Goal: Task Accomplishment & Management: Manage account settings

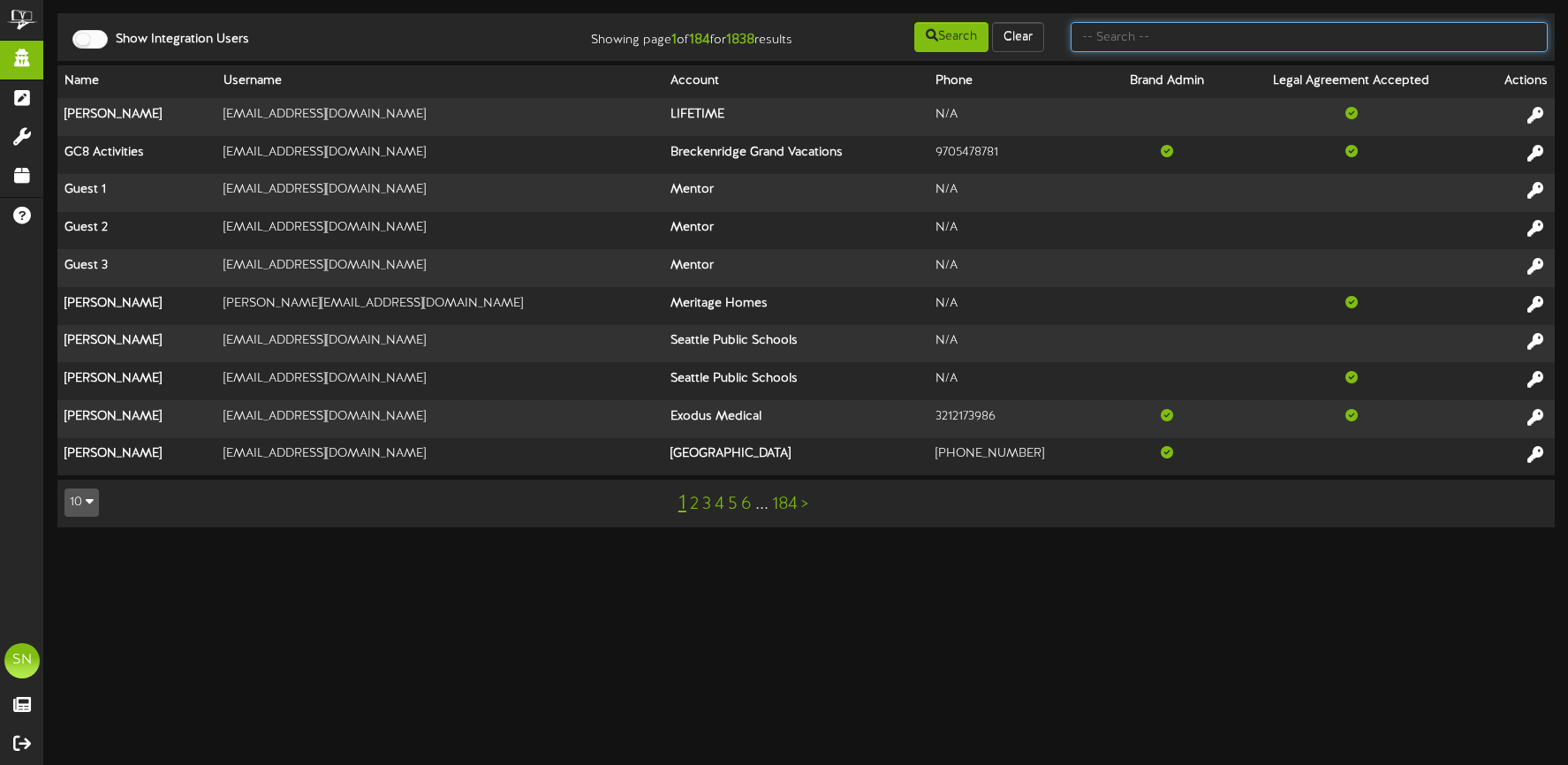
click at [1129, 44] on input "text" at bounding box center [1309, 37] width 477 height 30
type input "subhash"
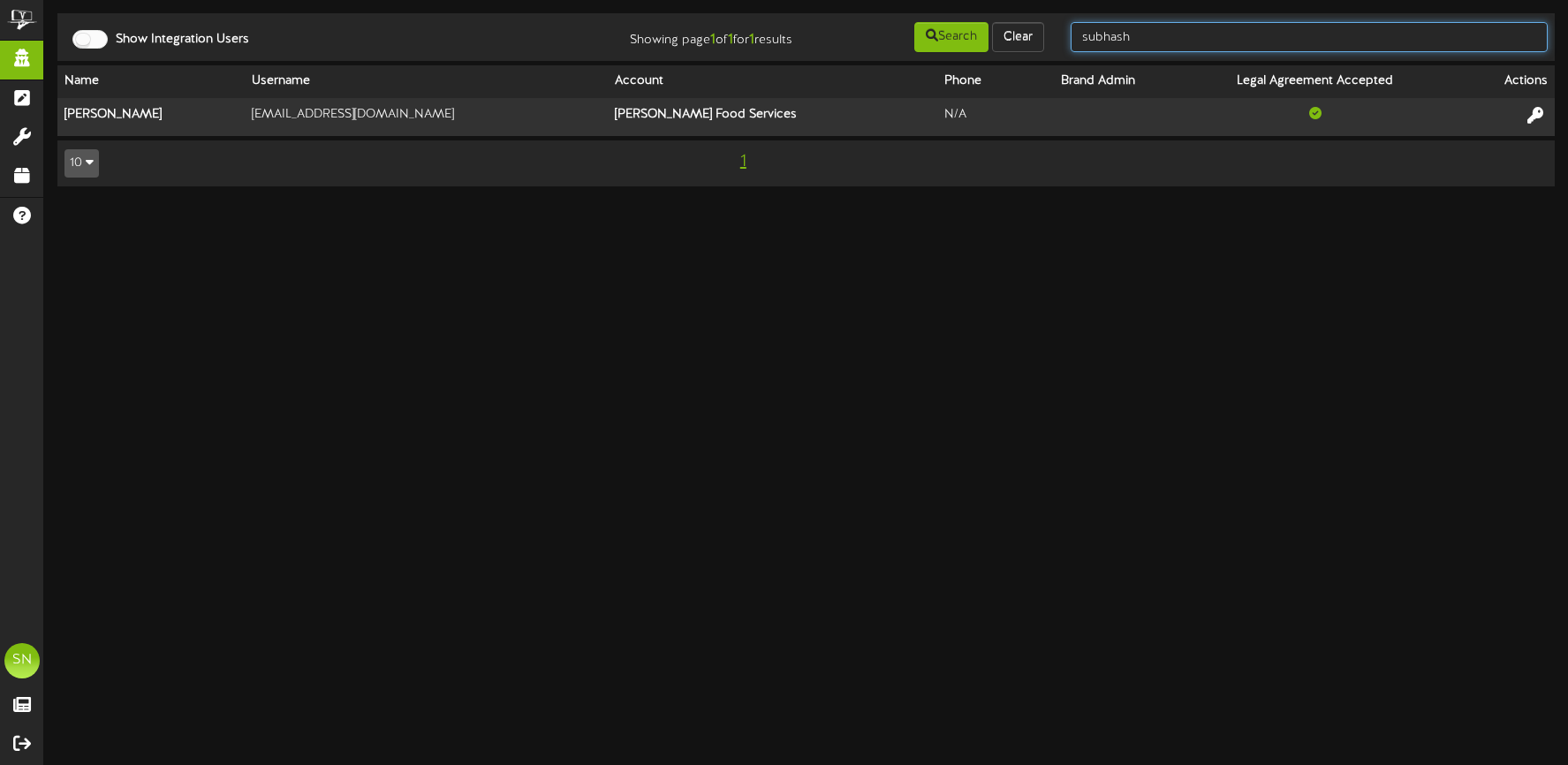
click at [1174, 44] on input "subhash" at bounding box center [1309, 37] width 477 height 30
drag, startPoint x: 1165, startPoint y: 40, endPoint x: 1047, endPoint y: 33, distance: 118.2
click at [1047, 33] on div "Show Integration Users Showing page 1 of 1 for 1 results Search Clear subhash" at bounding box center [806, 37] width 1510 height 33
type input "marmon"
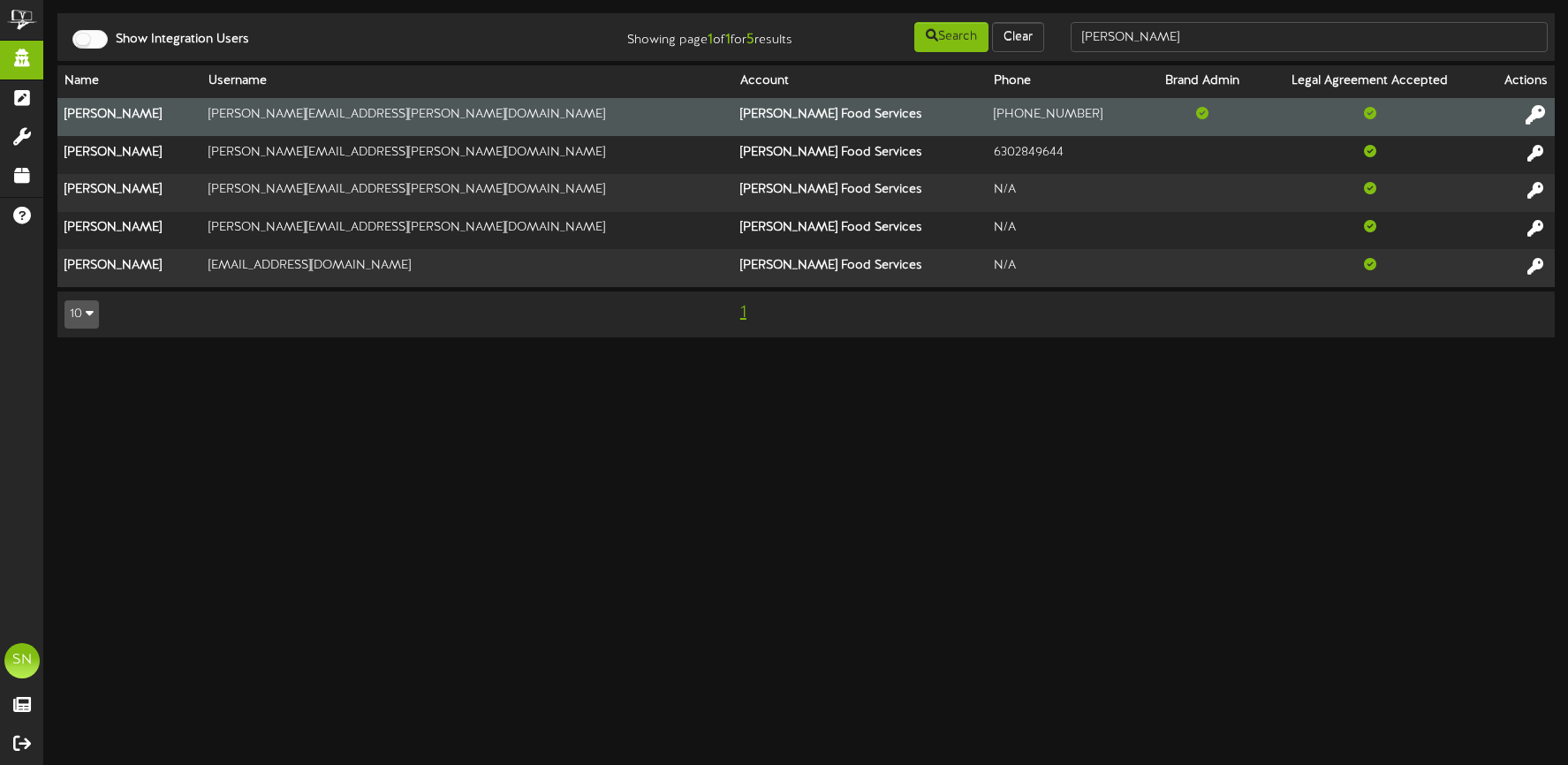
click at [1533, 111] on icon at bounding box center [1535, 114] width 19 height 19
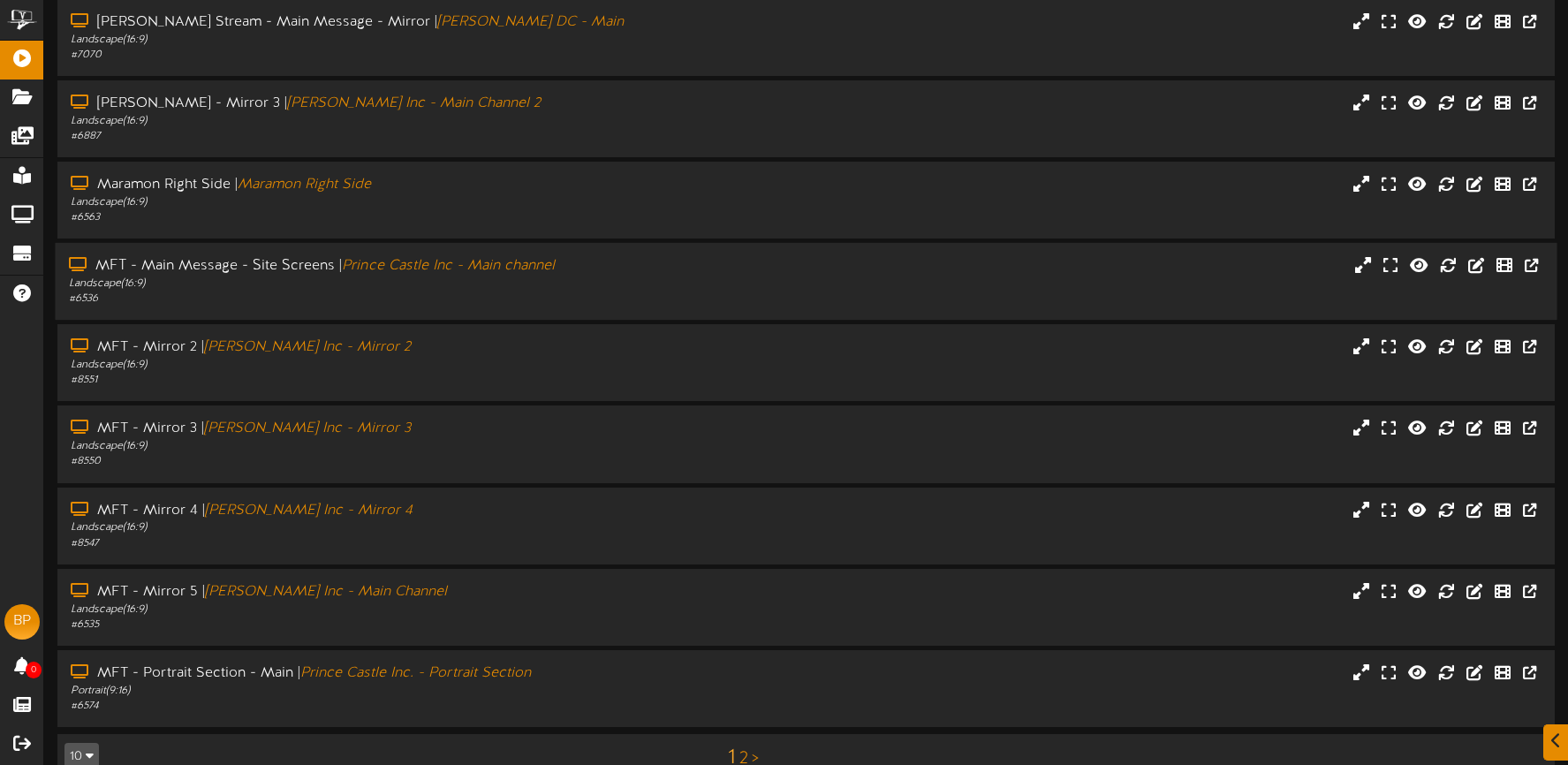
scroll to position [222, 0]
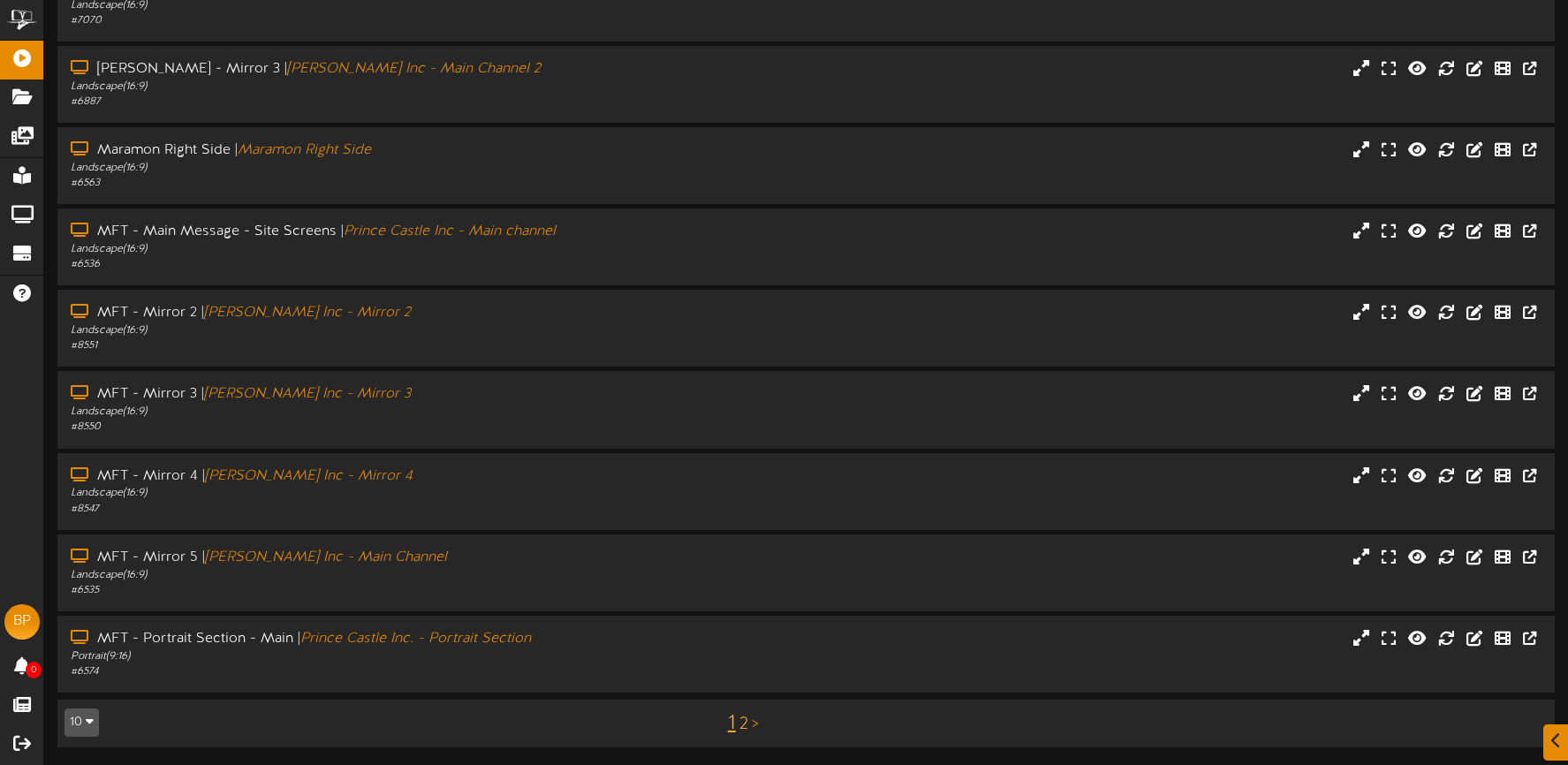
click at [742, 724] on link "2" at bounding box center [744, 723] width 9 height 19
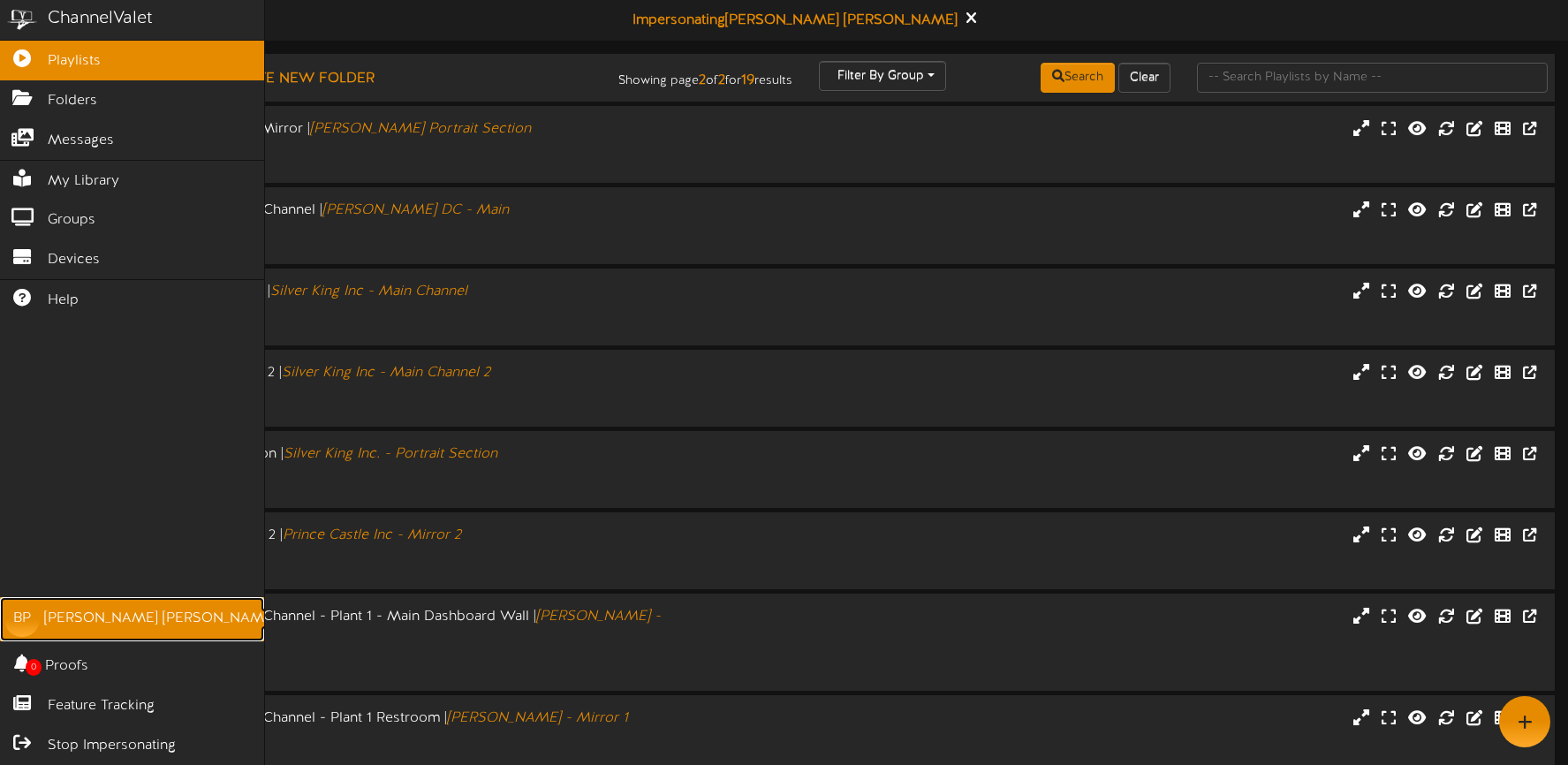
click at [56, 620] on div "Bob Prunty" at bounding box center [160, 619] width 232 height 20
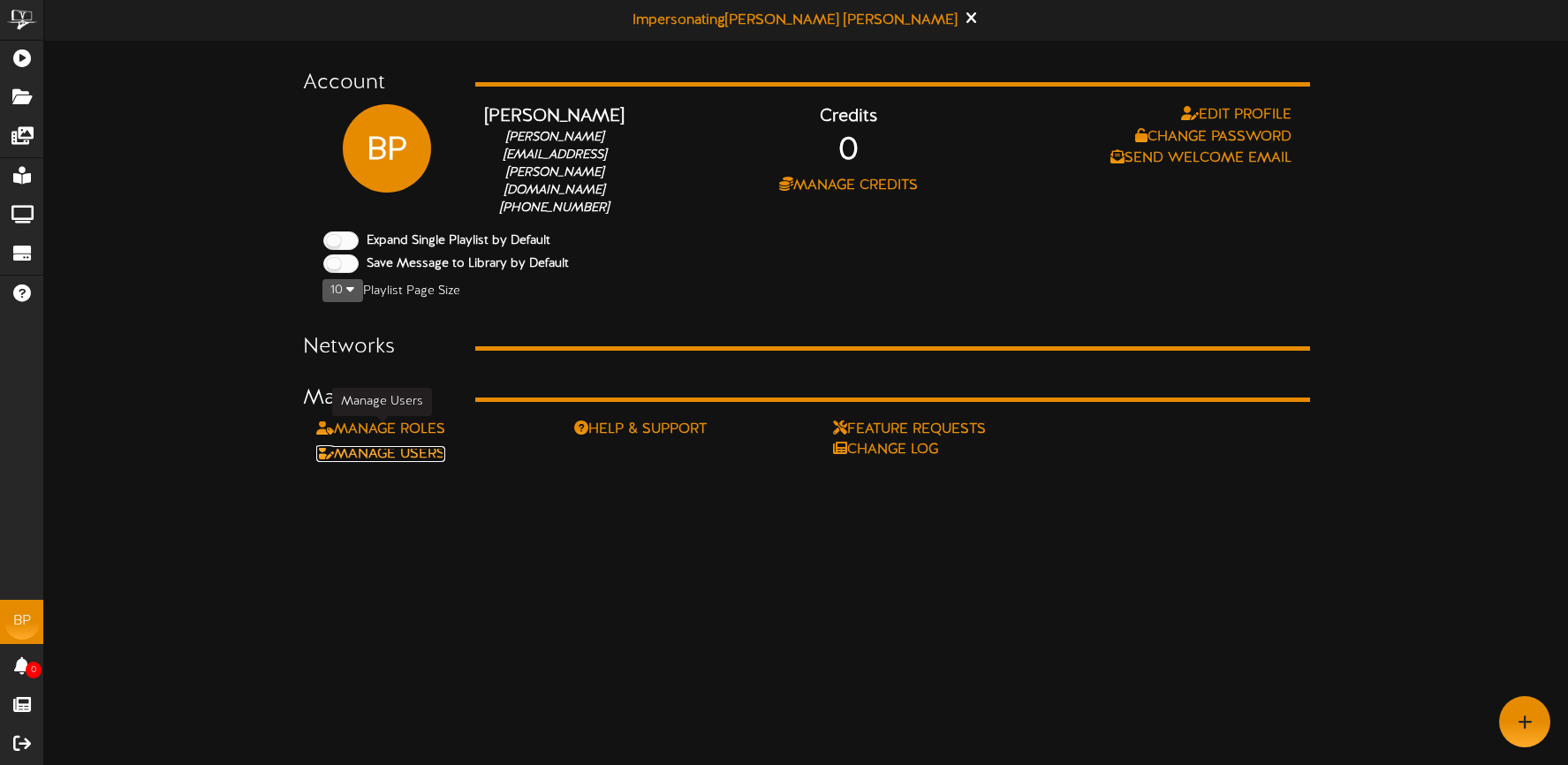
click at [428, 446] on link "Manage Users" at bounding box center [380, 454] width 129 height 16
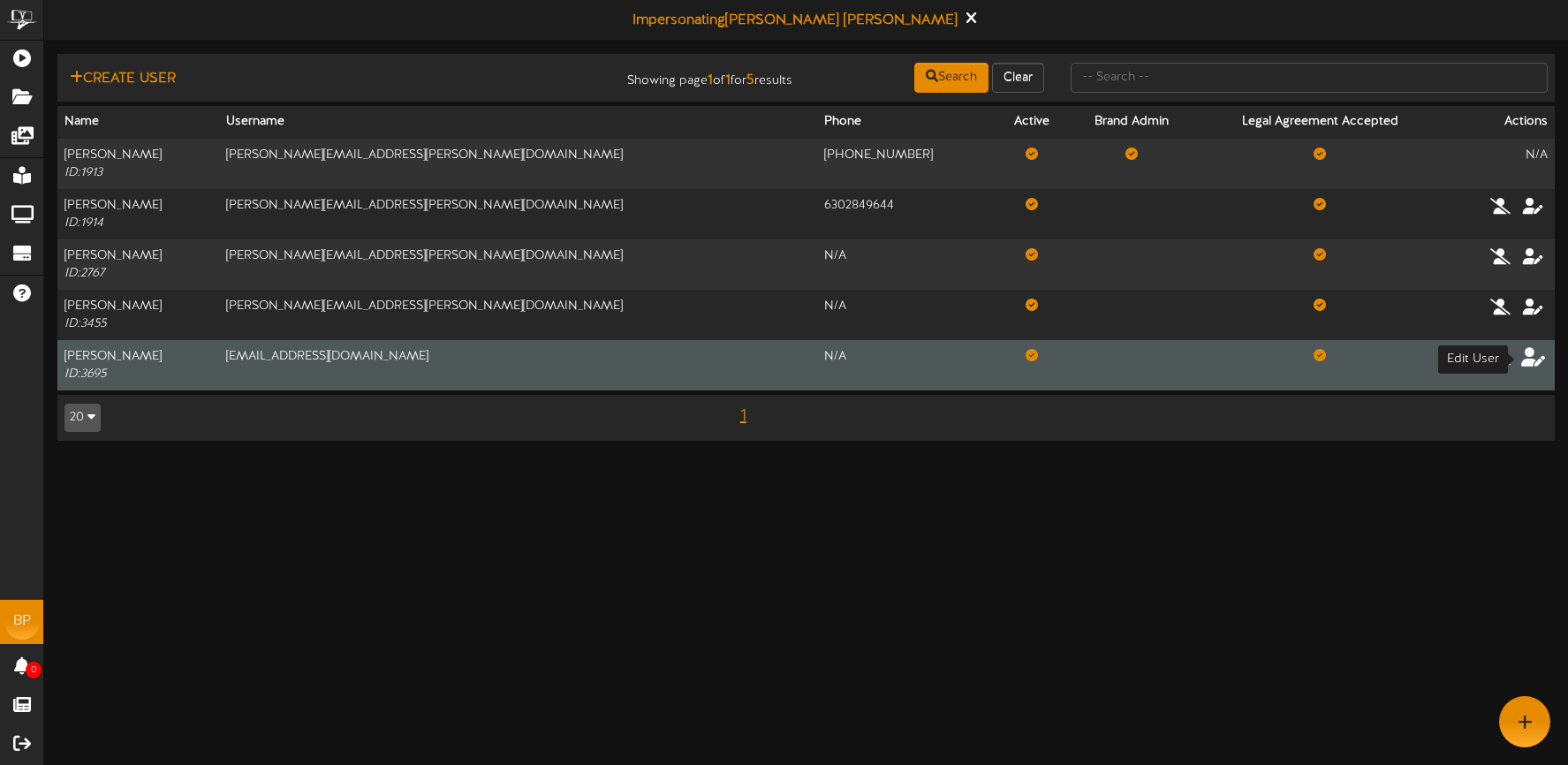
click at [1533, 361] on icon at bounding box center [1533, 356] width 25 height 19
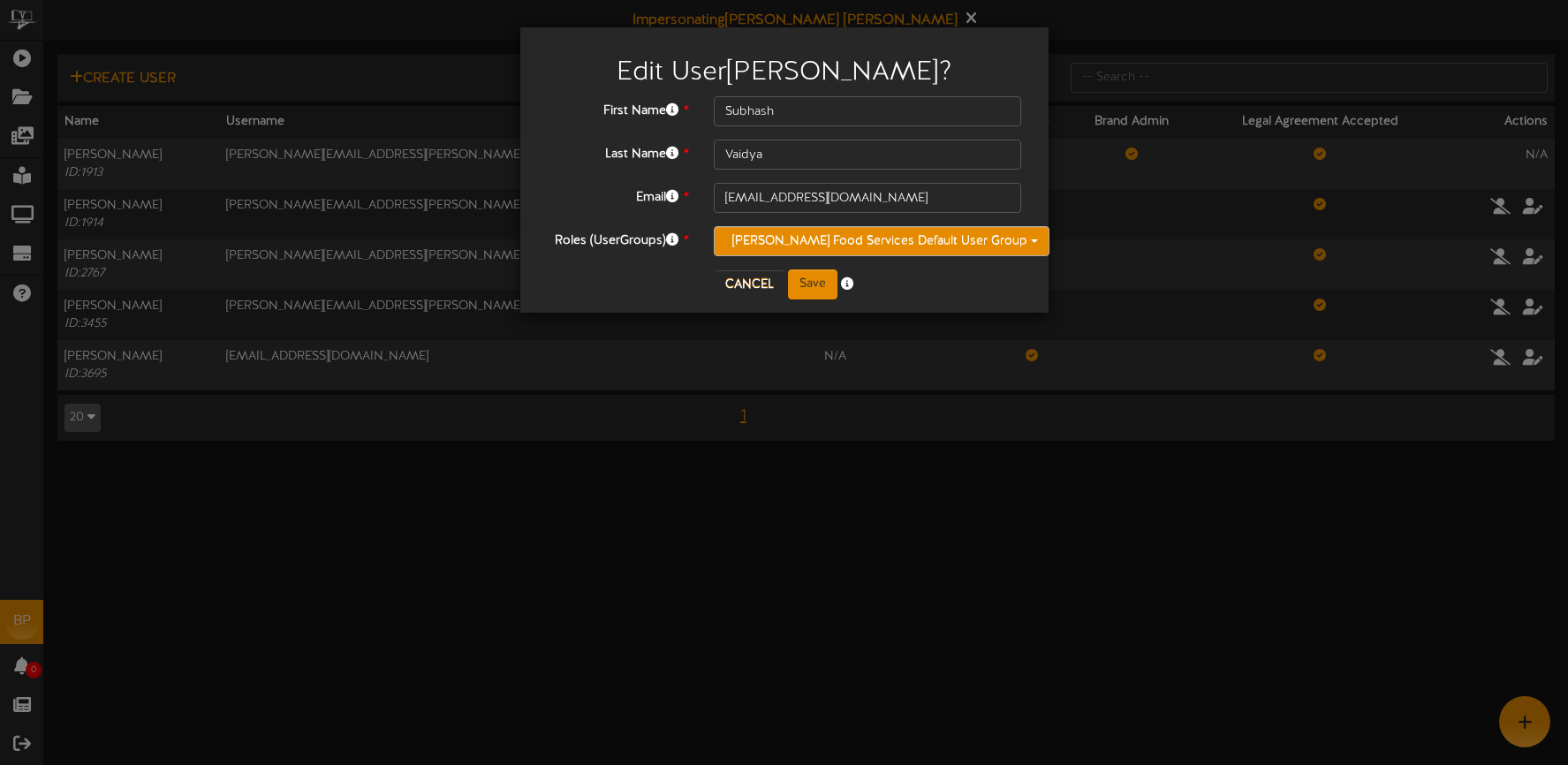
click at [863, 241] on button "Marmon Food Services Default User Group" at bounding box center [881, 241] width 335 height 30
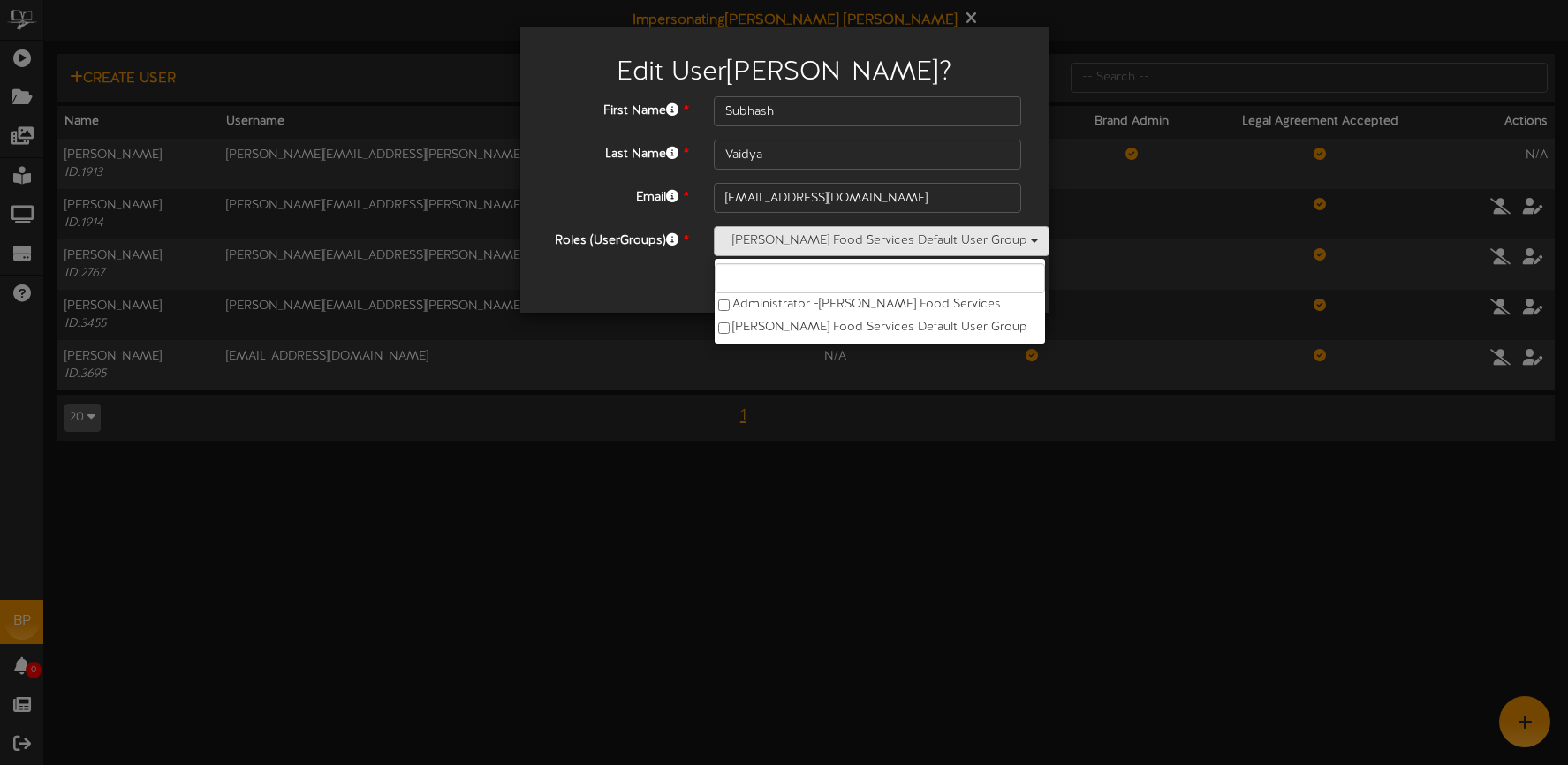
click at [1022, 274] on div "Cancel Save" at bounding box center [784, 284] width 502 height 30
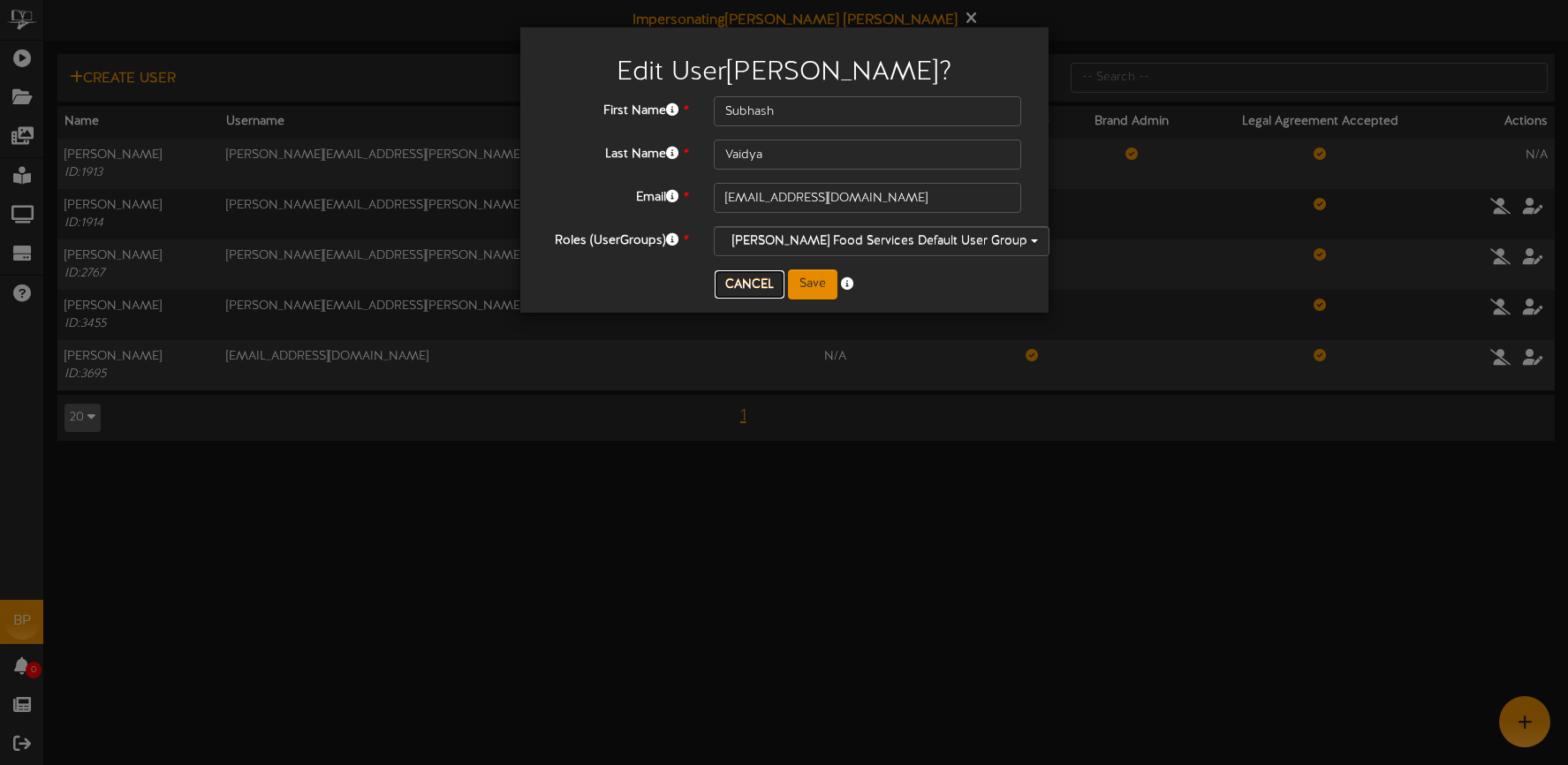
click at [753, 287] on button "Cancel" at bounding box center [748, 284] width 69 height 29
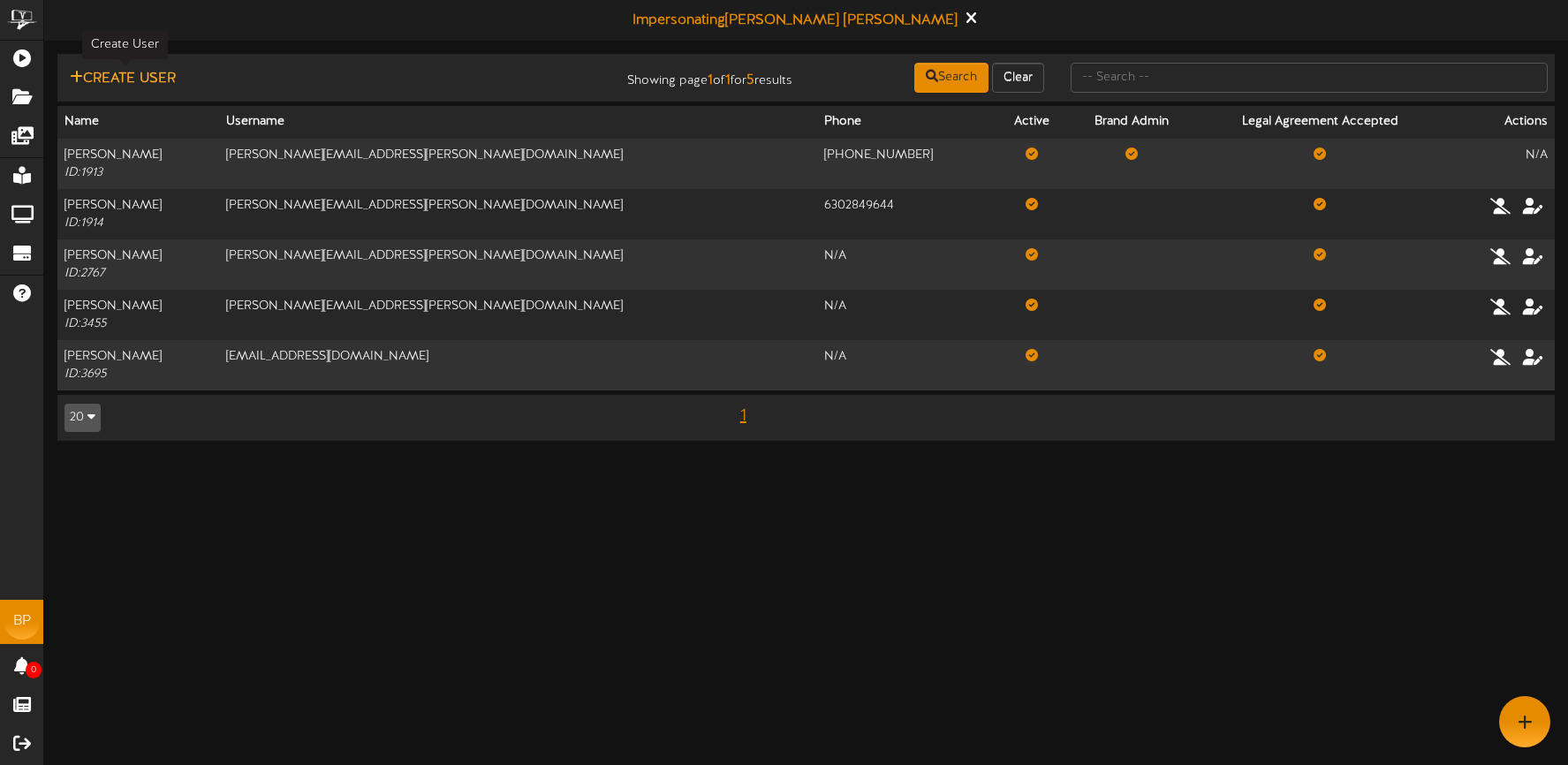
click at [125, 82] on button "Create User" at bounding box center [123, 79] width 117 height 22
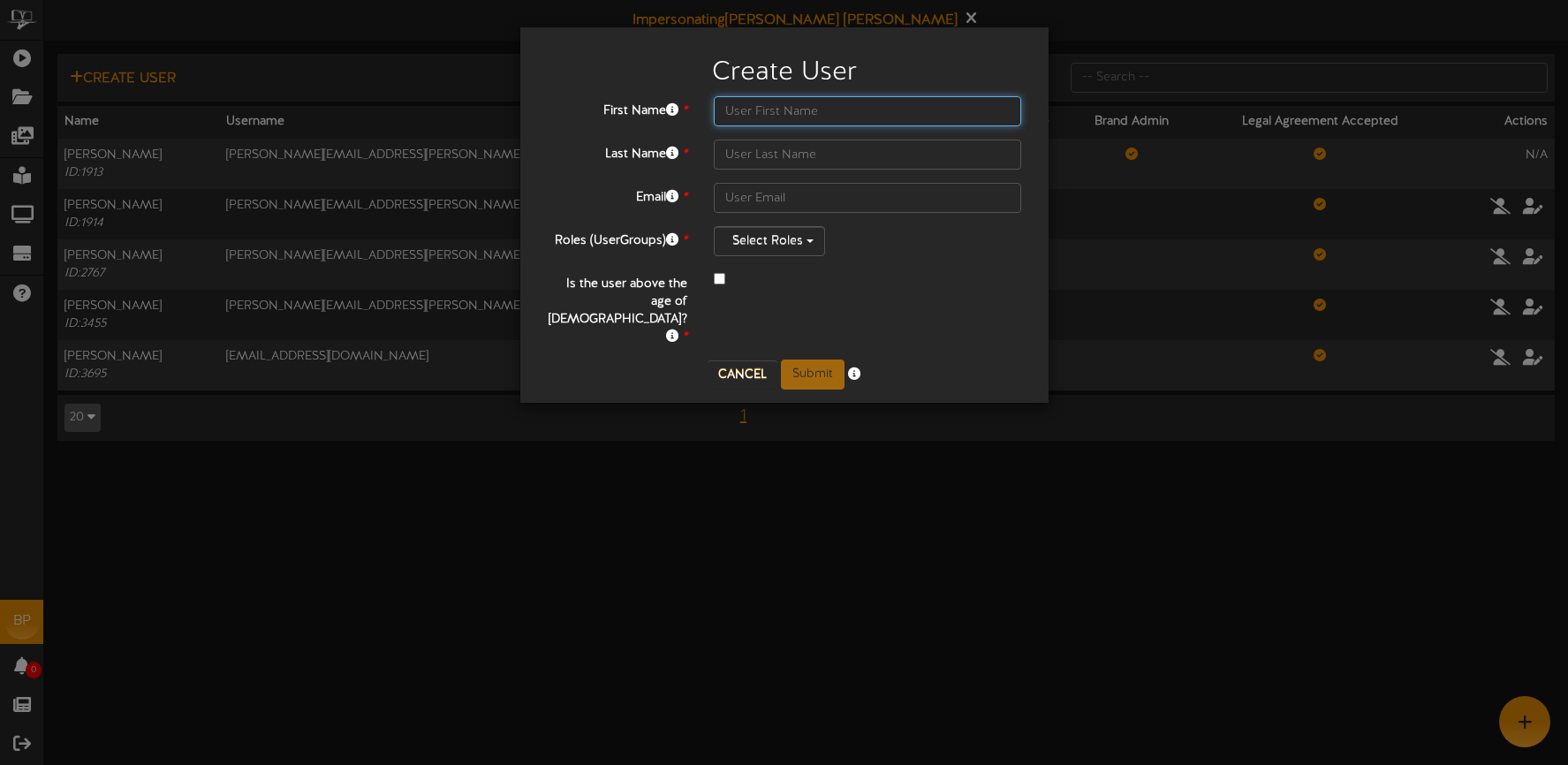
click at [773, 106] on input "text" at bounding box center [867, 111] width 308 height 30
type input "Dylan"
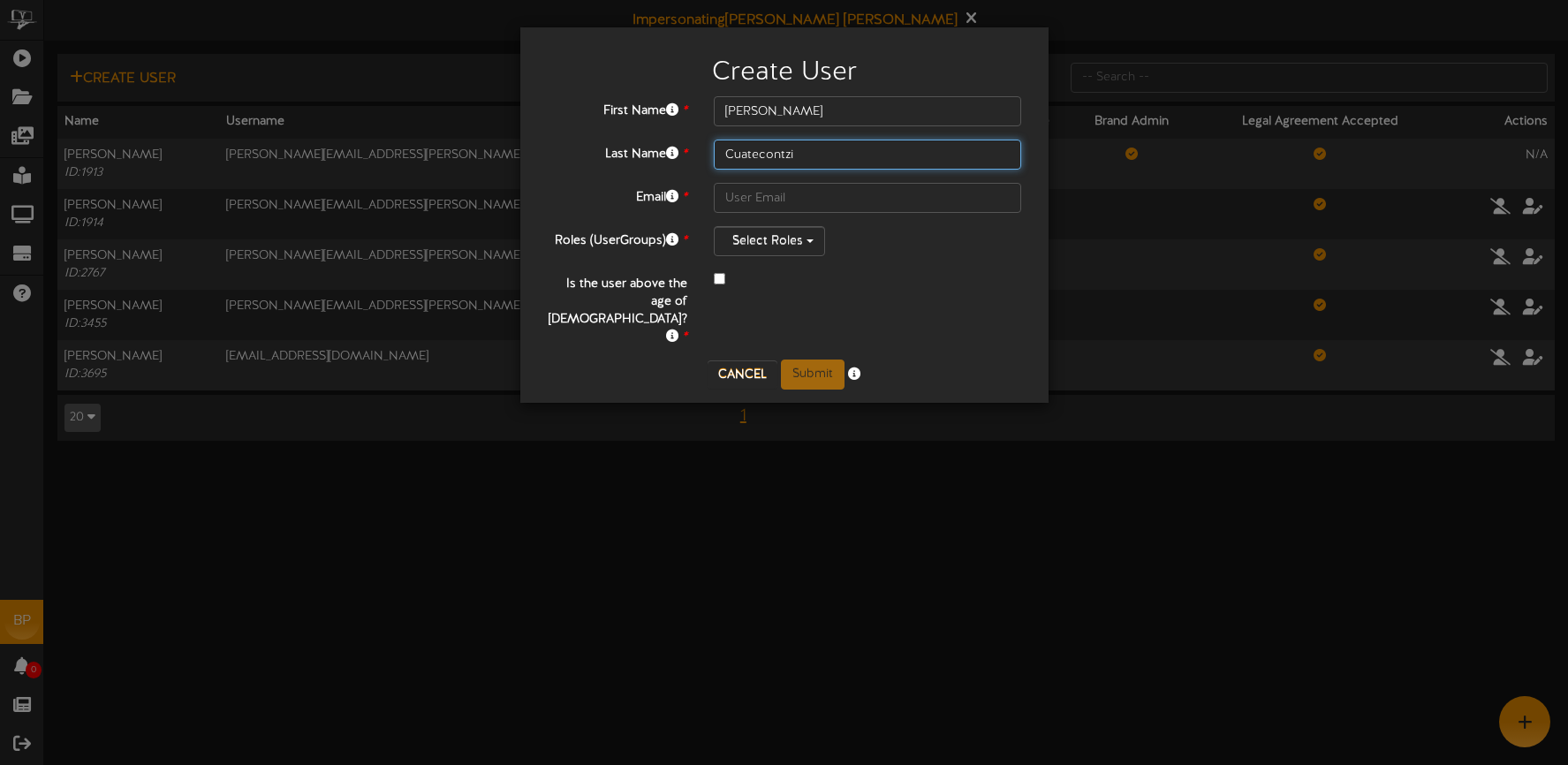
type input "Cuatecontzi"
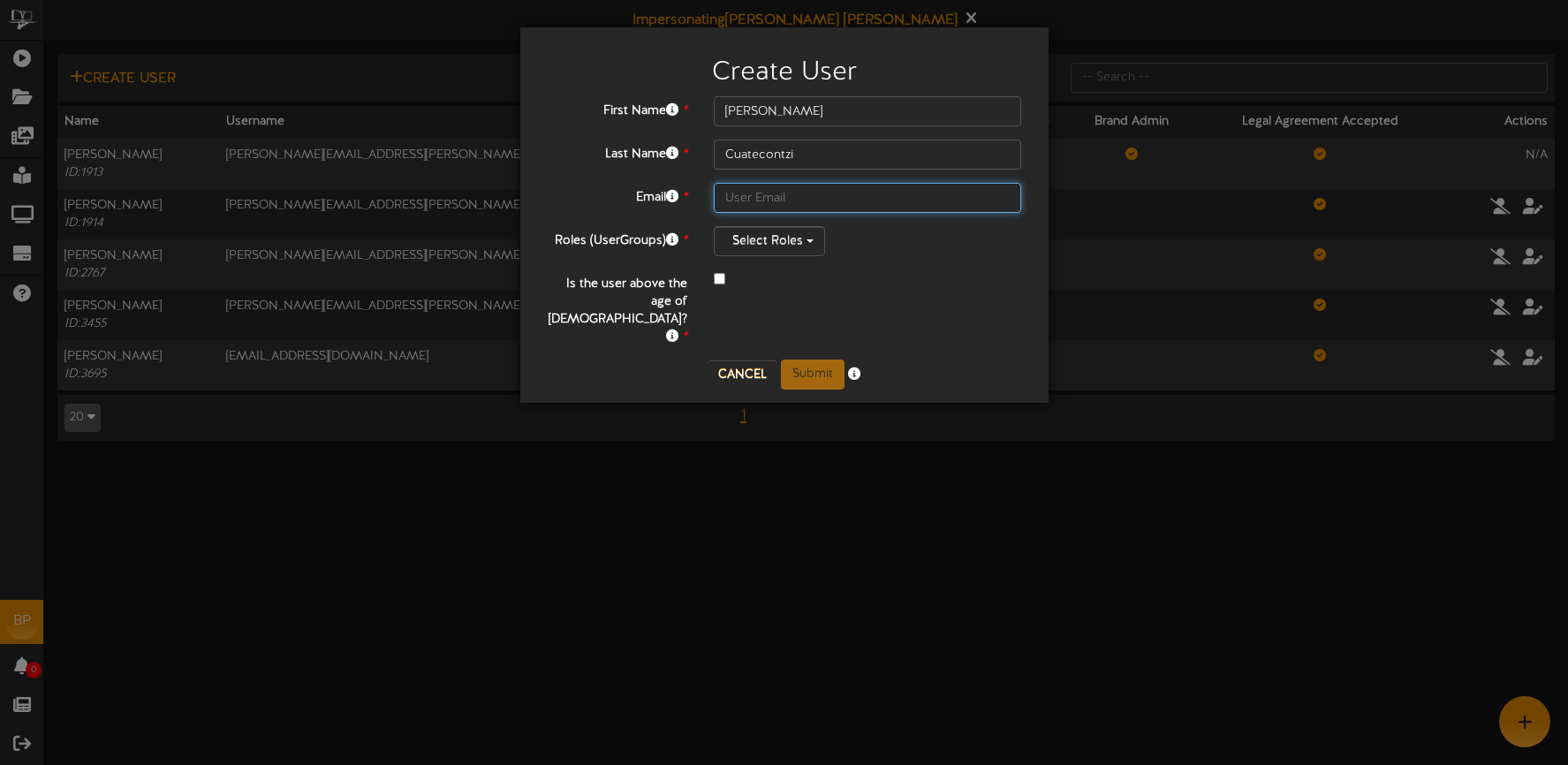
paste input "Dylan.Cuatecontzi@marmonfoodservice.com"
type input "Dylan.Cuatecontzi@marmonfoodservice.com"
click at [990, 274] on div at bounding box center [867, 280] width 308 height 21
click at [790, 245] on button "Select Roles" at bounding box center [769, 241] width 111 height 30
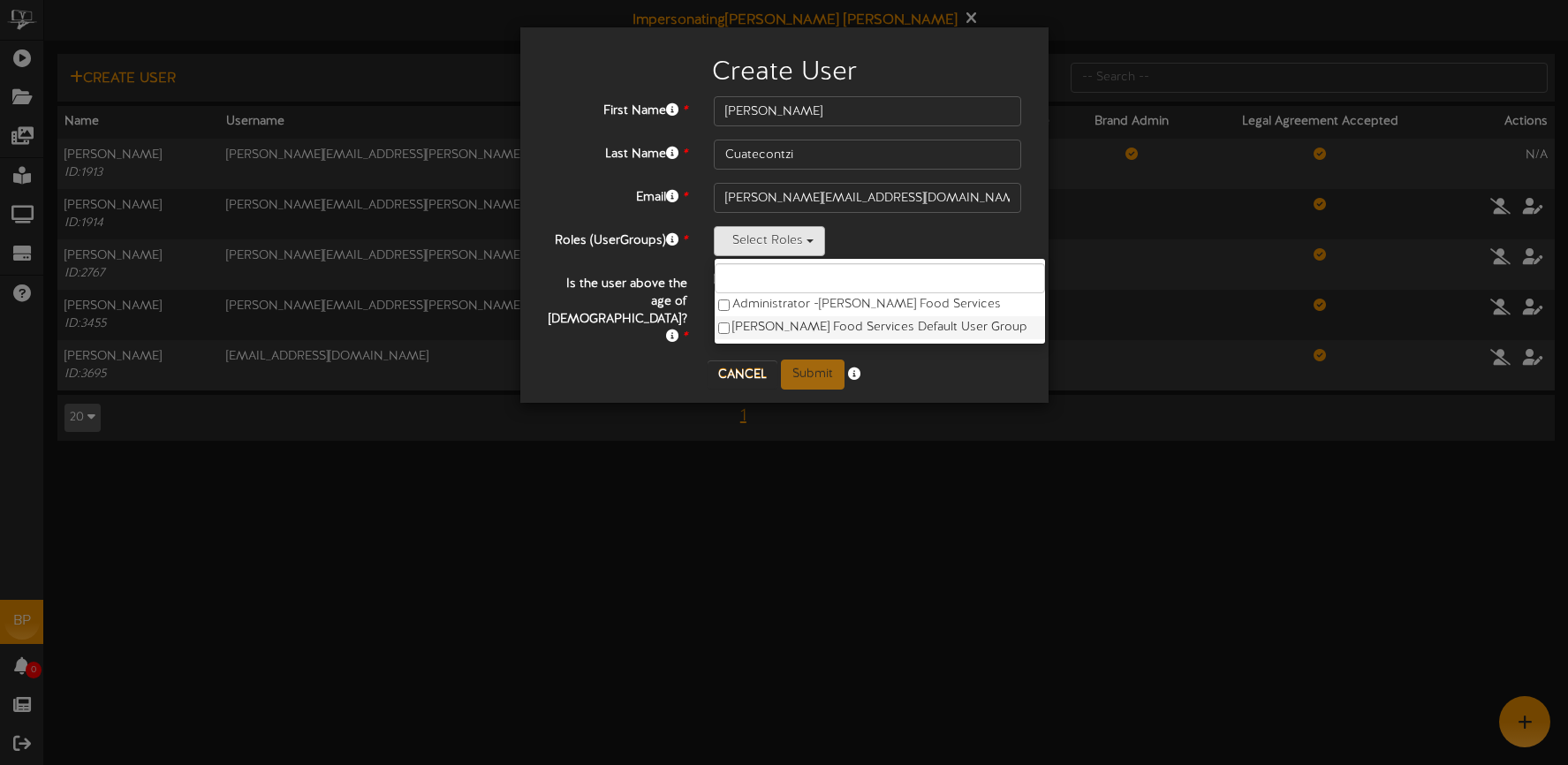
click at [789, 326] on label "Marmon Food Services Default User Group" at bounding box center [879, 327] width 331 height 23
click at [1024, 259] on div "First Name * Dylan Last Name * Cuatecontzi Email * Dylan.Cuatecontzi@marmonfood…" at bounding box center [784, 228] width 502 height 263
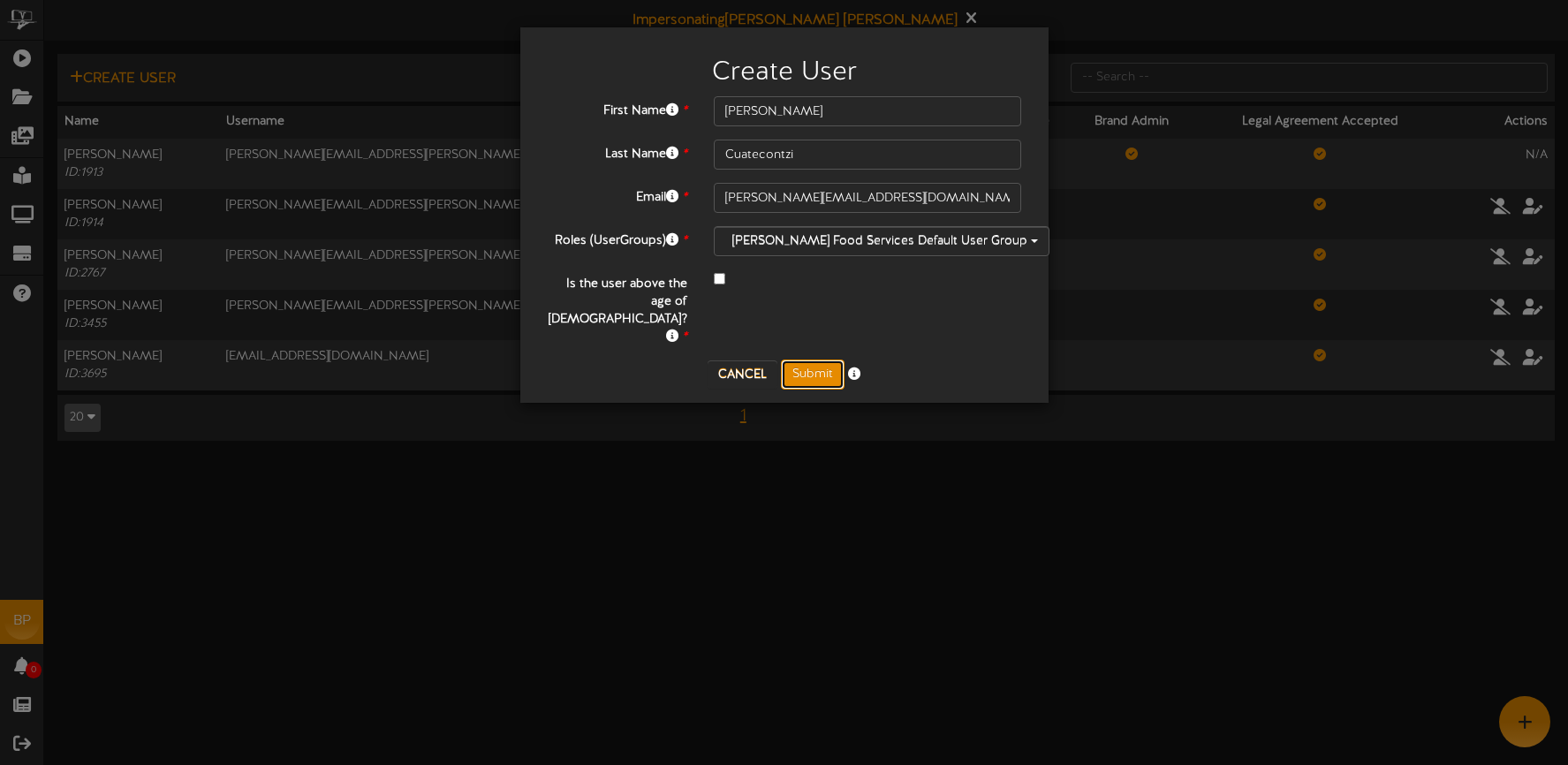
click at [803, 359] on button "Submit" at bounding box center [812, 374] width 64 height 30
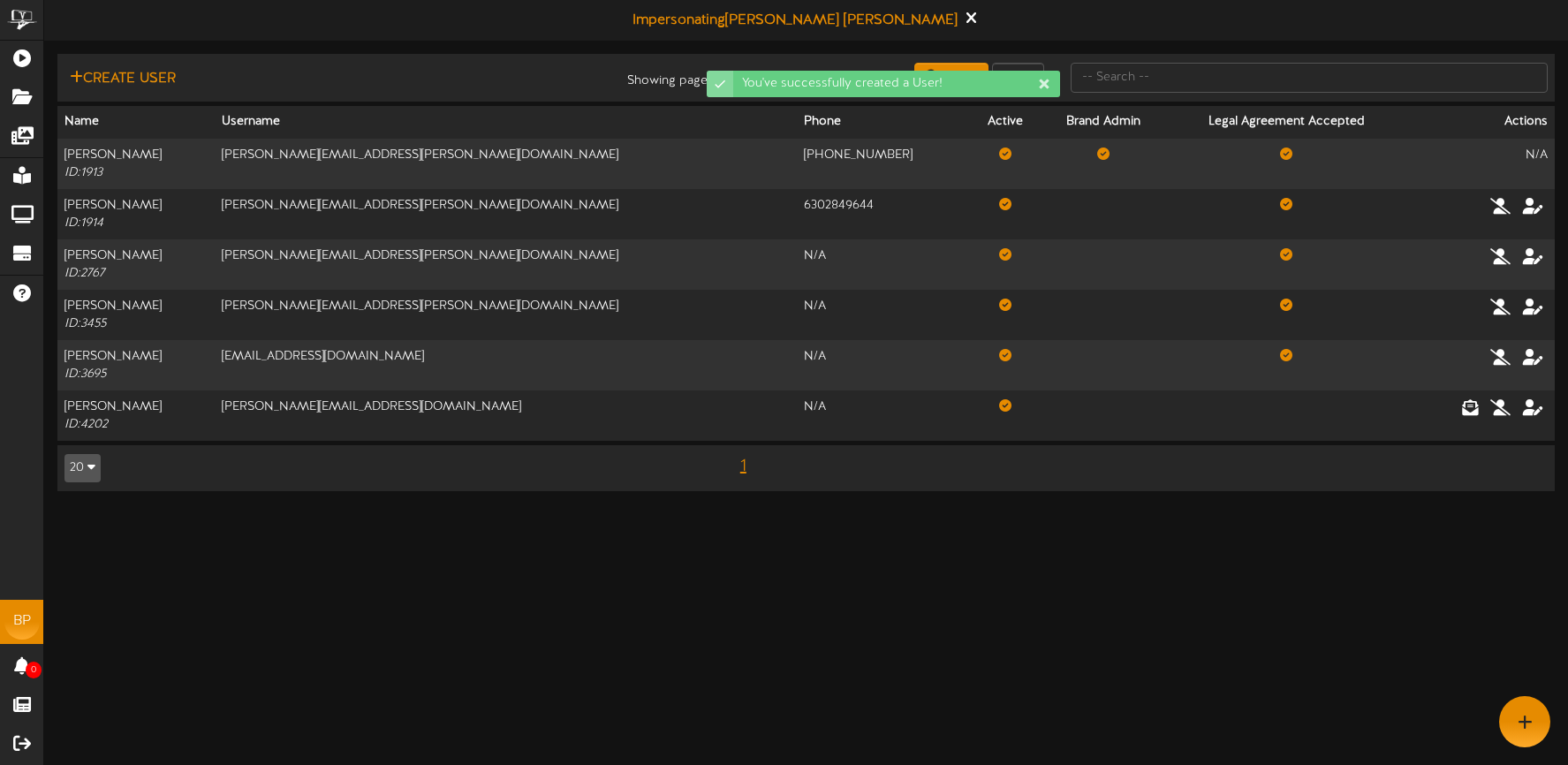
click at [892, 19] on div "You've successfully created a User!" at bounding box center [784, 27] width 353 height 35
click at [893, 18] on div "You've successfully created a User!" at bounding box center [784, 14] width 353 height 9
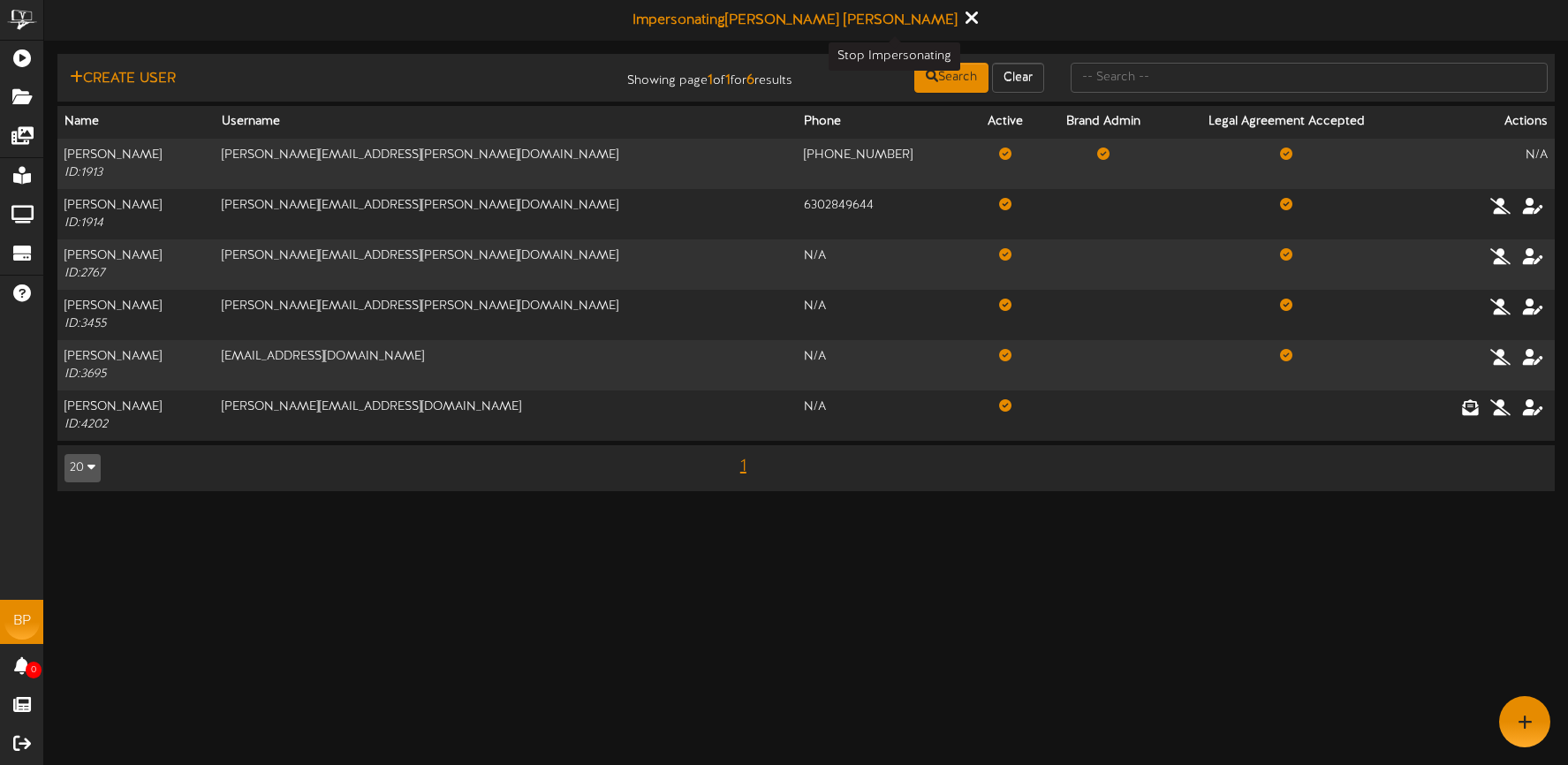
click at [964, 16] on icon at bounding box center [970, 18] width 11 height 19
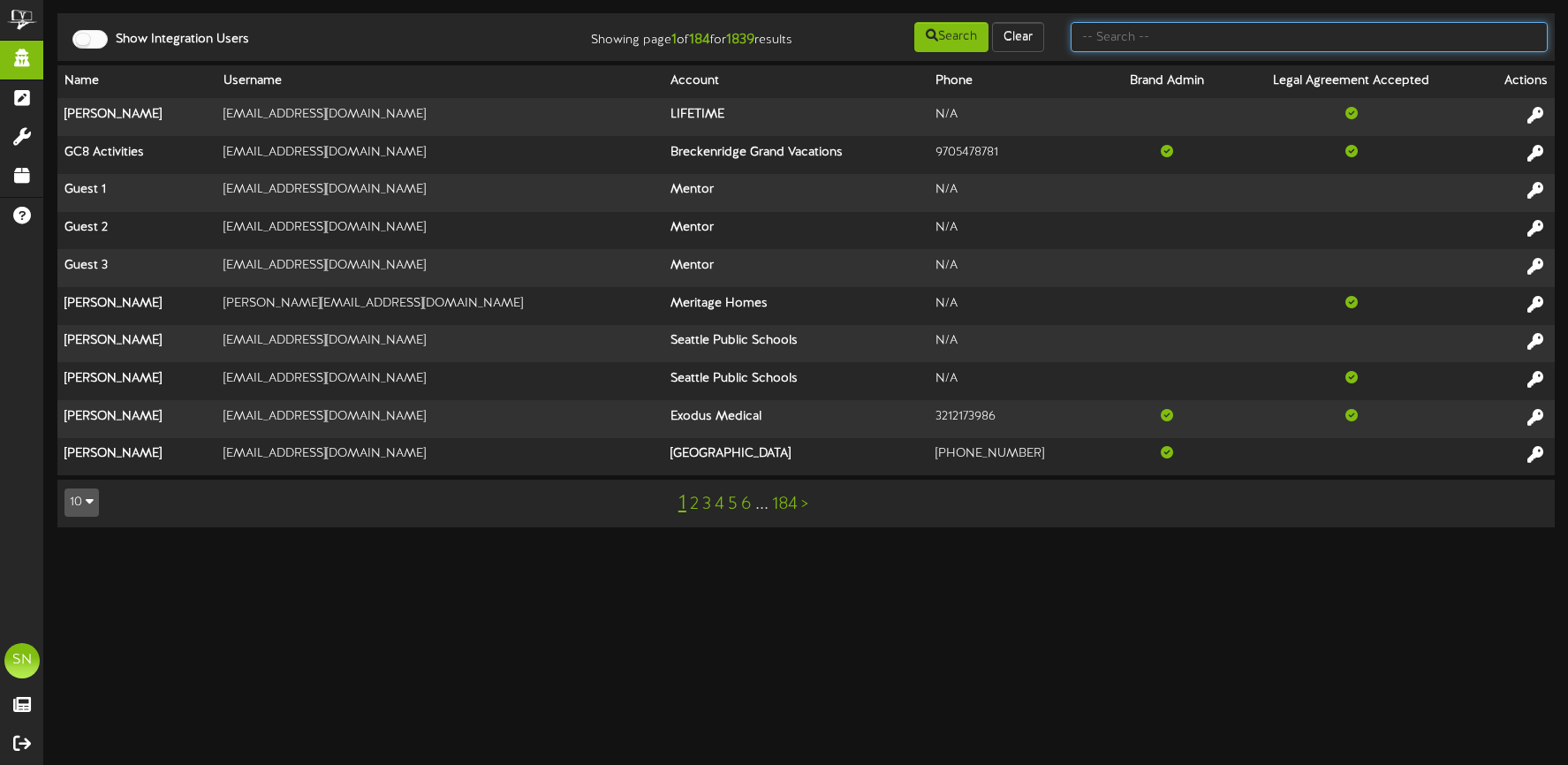
click at [1105, 39] on input "text" at bounding box center [1309, 37] width 477 height 30
type input "dylan"
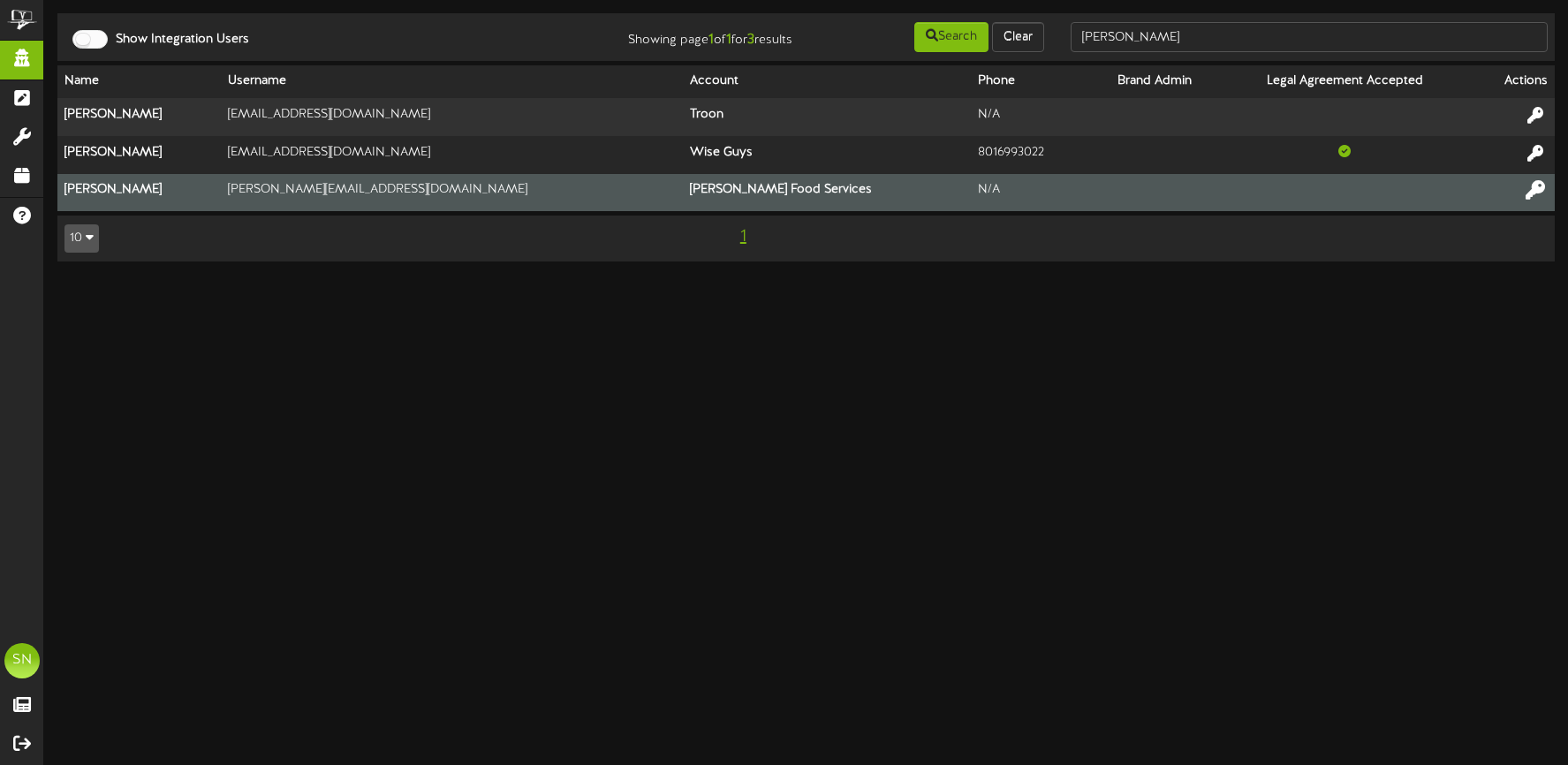
click at [1531, 190] on icon at bounding box center [1535, 190] width 19 height 19
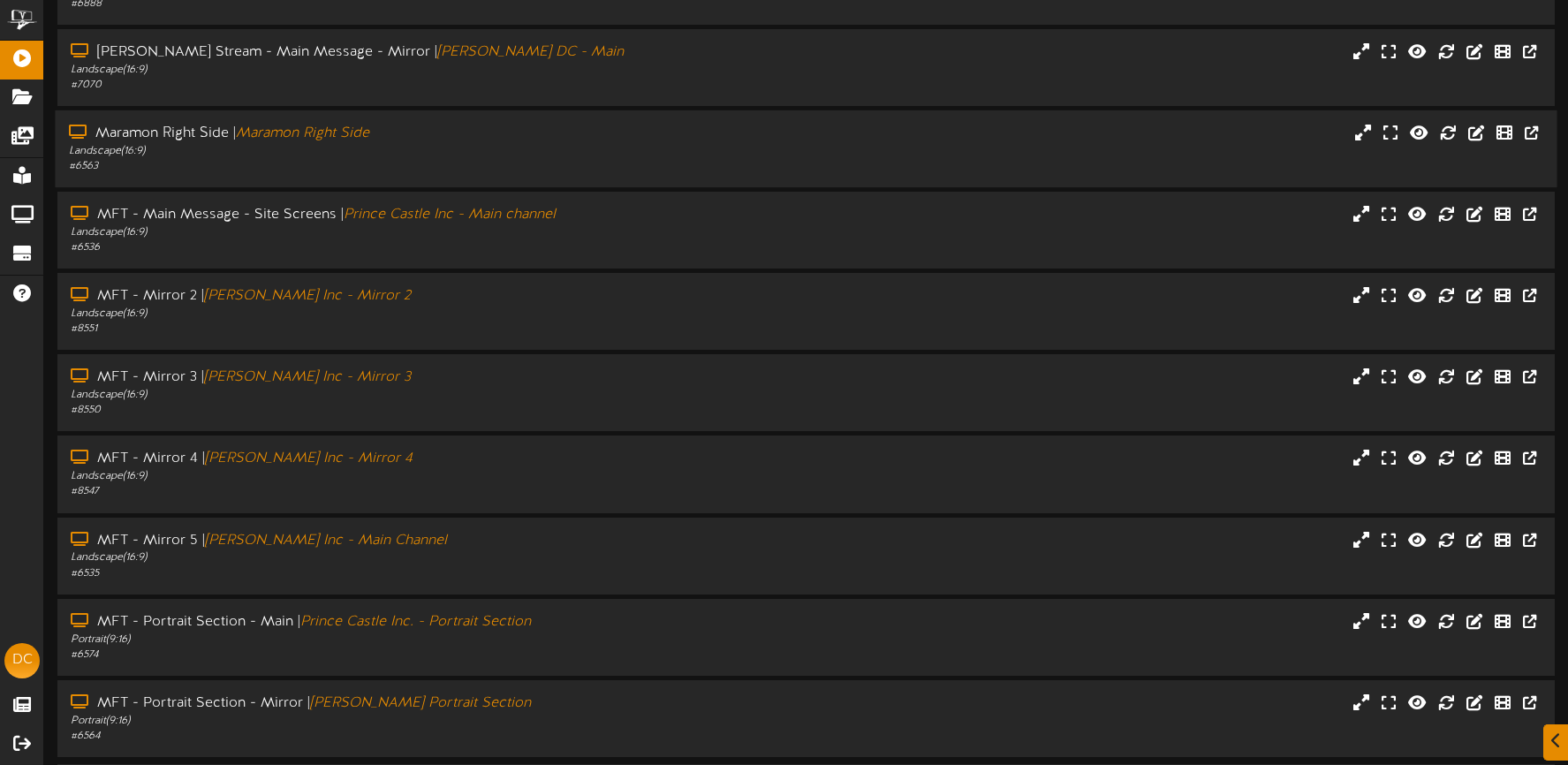
scroll to position [222, 0]
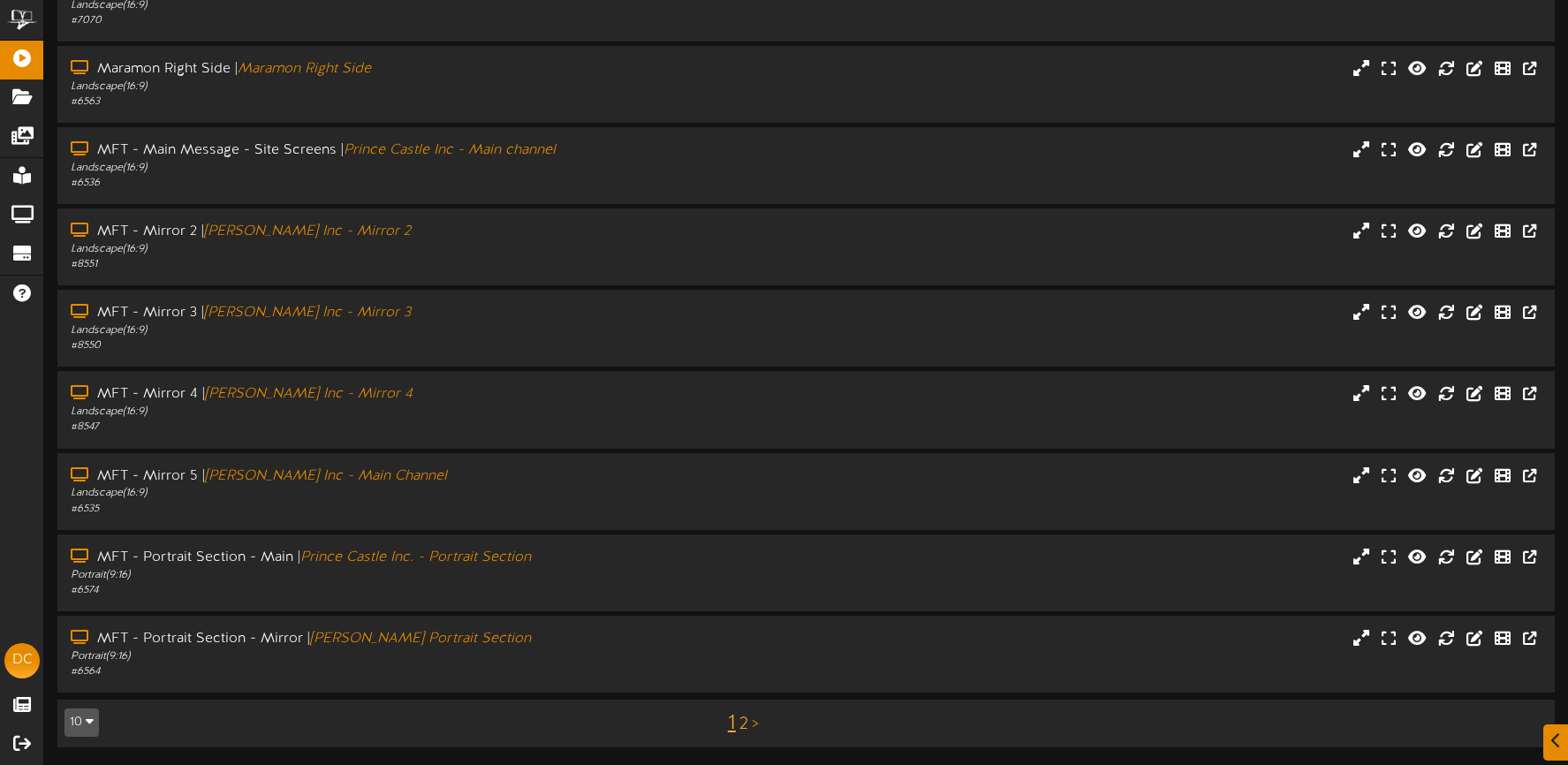
click at [742, 721] on link "2" at bounding box center [744, 723] width 9 height 19
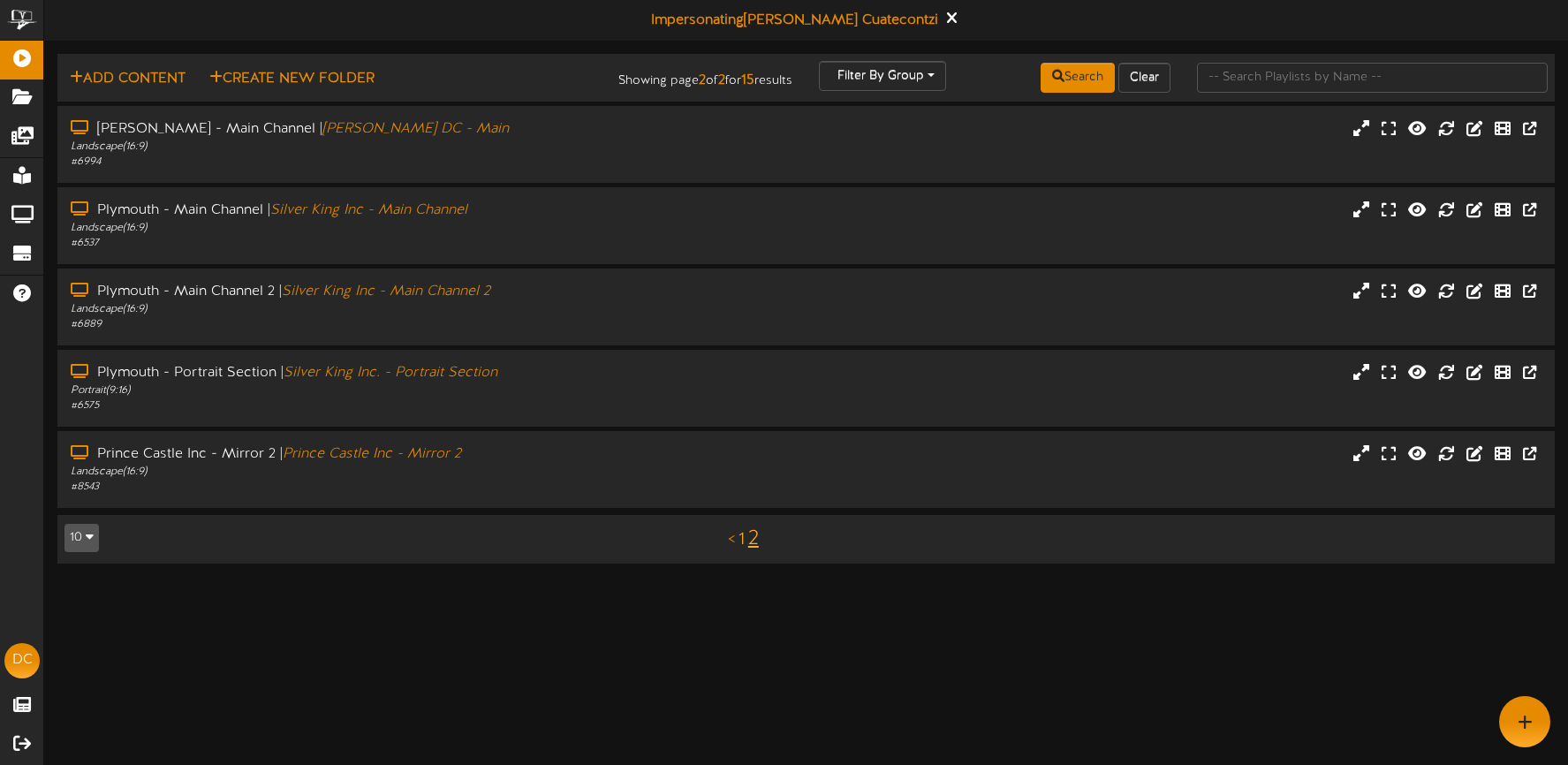
click at [738, 544] on link "1" at bounding box center [741, 539] width 6 height 19
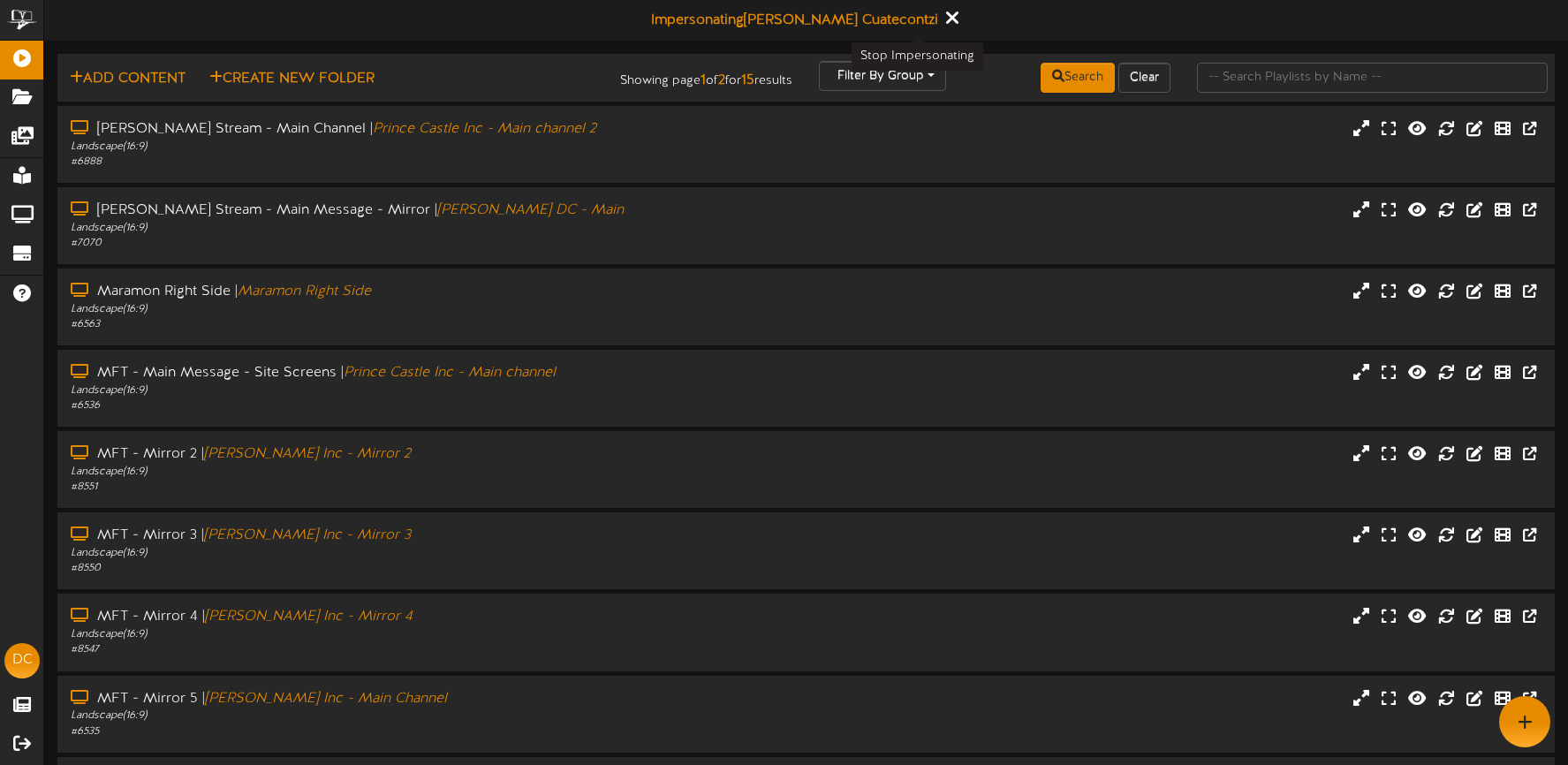
click at [946, 19] on icon at bounding box center [951, 18] width 11 height 19
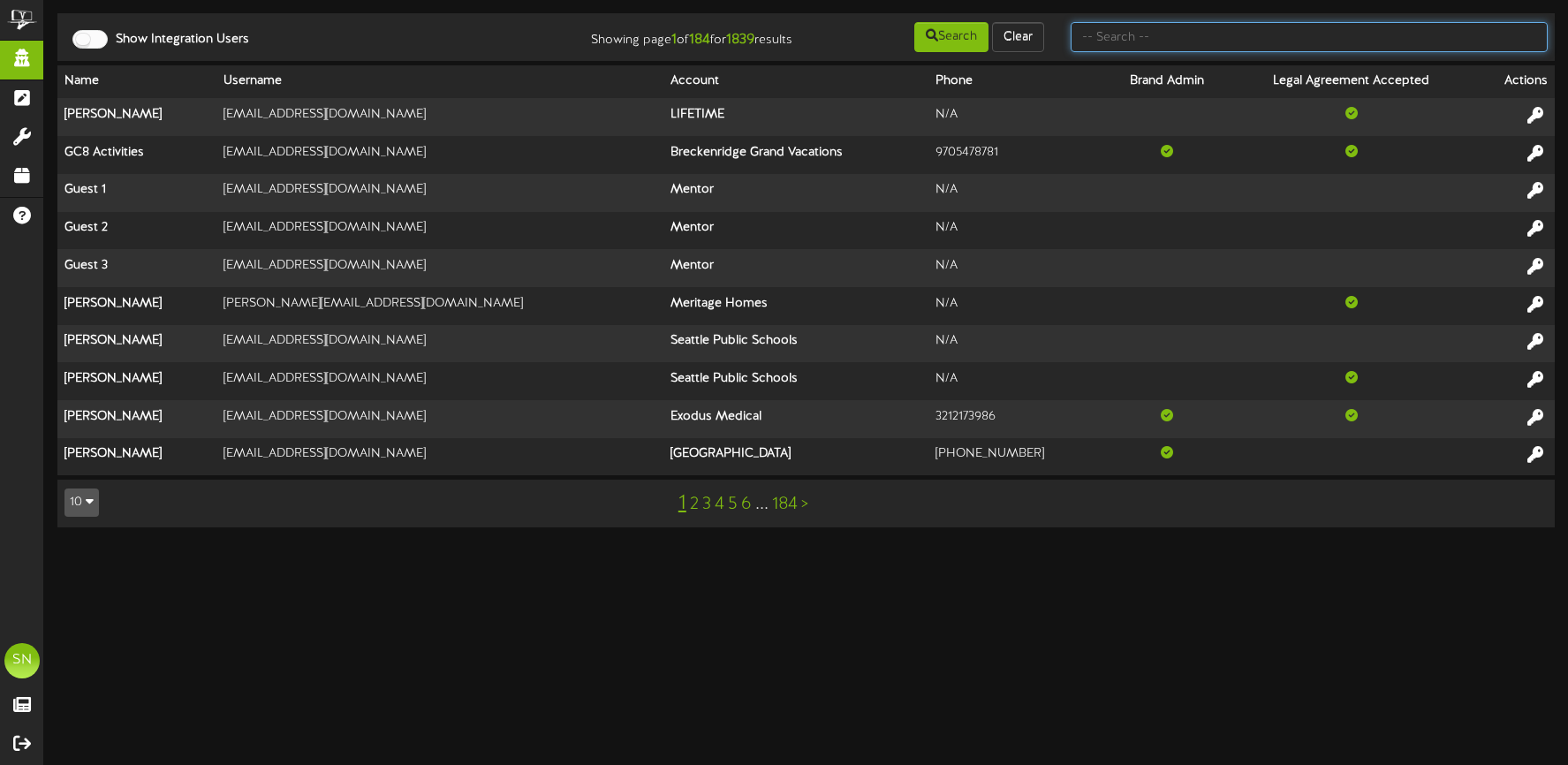
click at [1137, 40] on input "text" at bounding box center [1309, 37] width 477 height 30
type input "subhash"
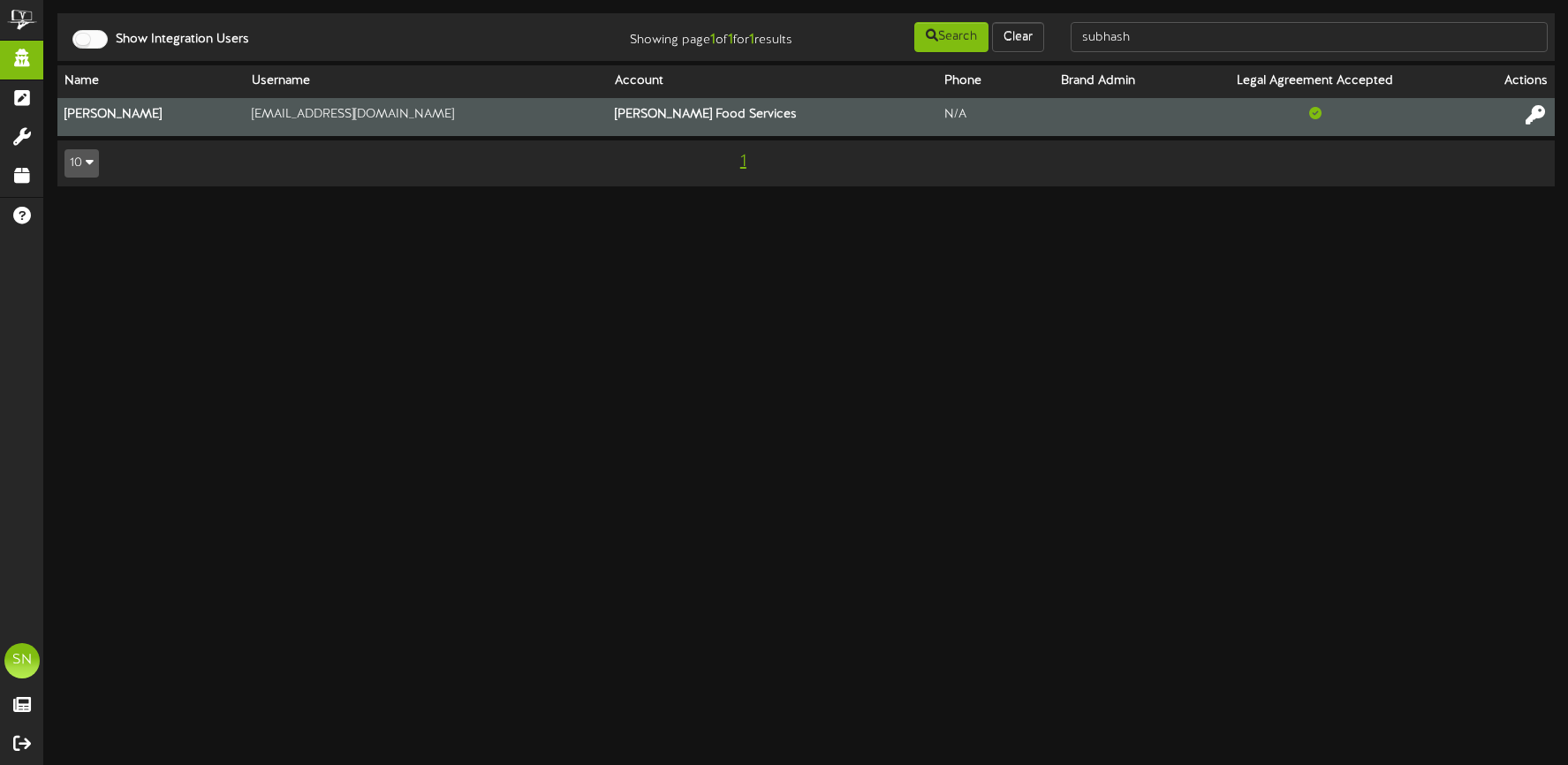
click at [1531, 114] on icon at bounding box center [1535, 114] width 19 height 19
